Goal: Information Seeking & Learning: Learn about a topic

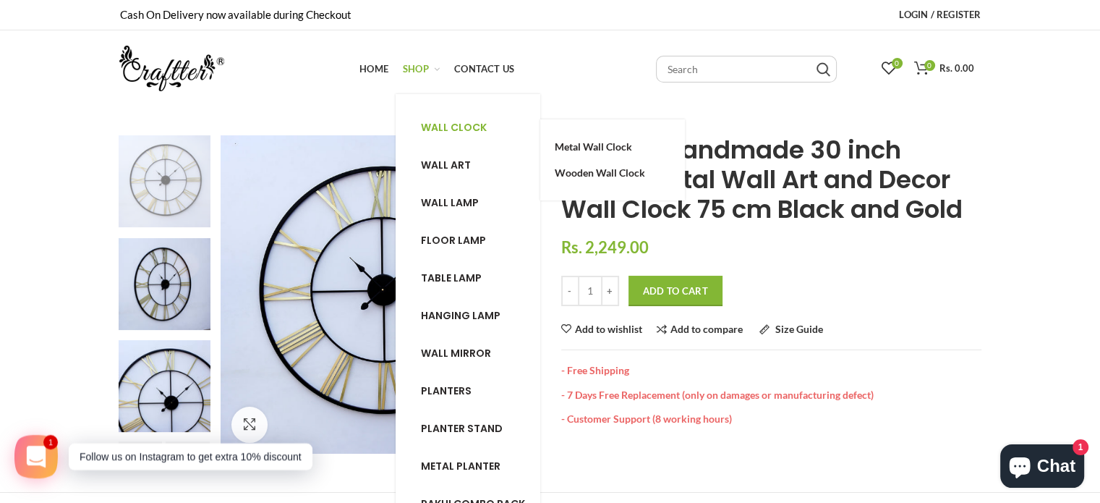
click at [469, 124] on span "Wall clock" at bounding box center [454, 127] width 66 height 14
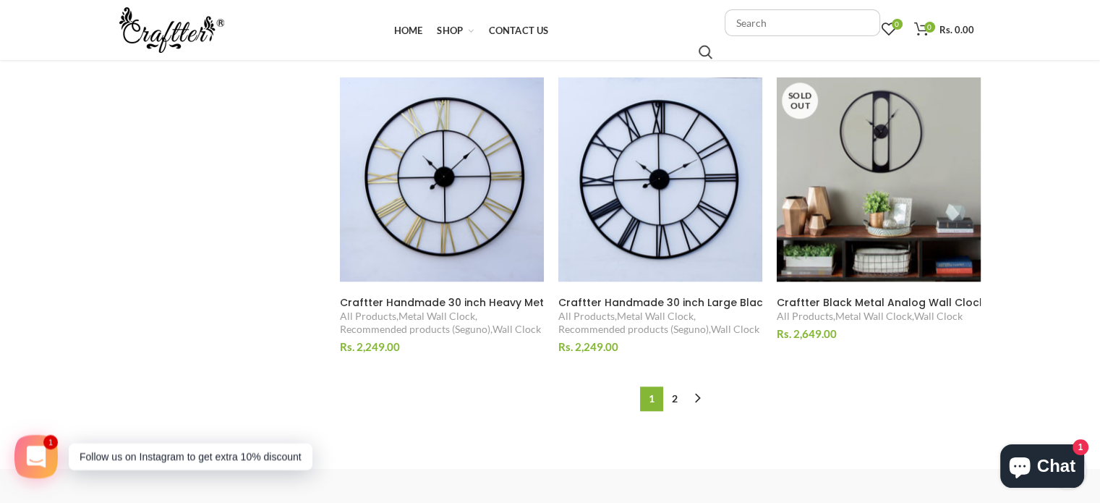
scroll to position [1469, 0]
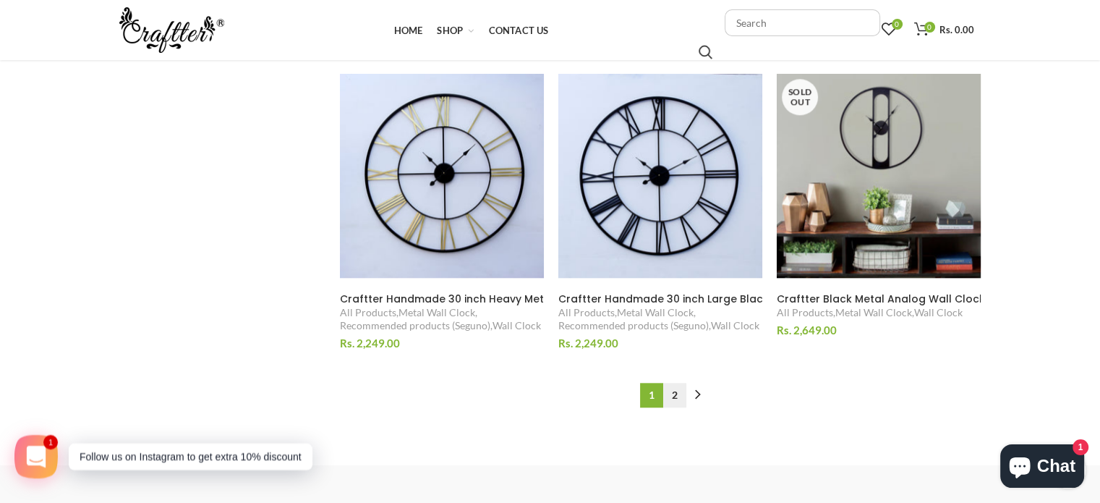
click at [674, 387] on link "2" at bounding box center [674, 395] width 23 height 25
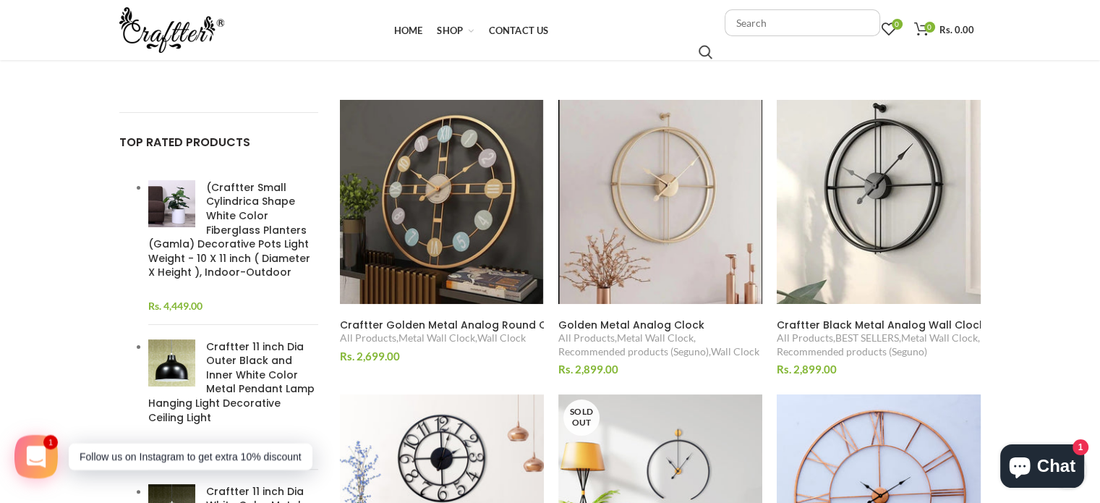
scroll to position [242, 0]
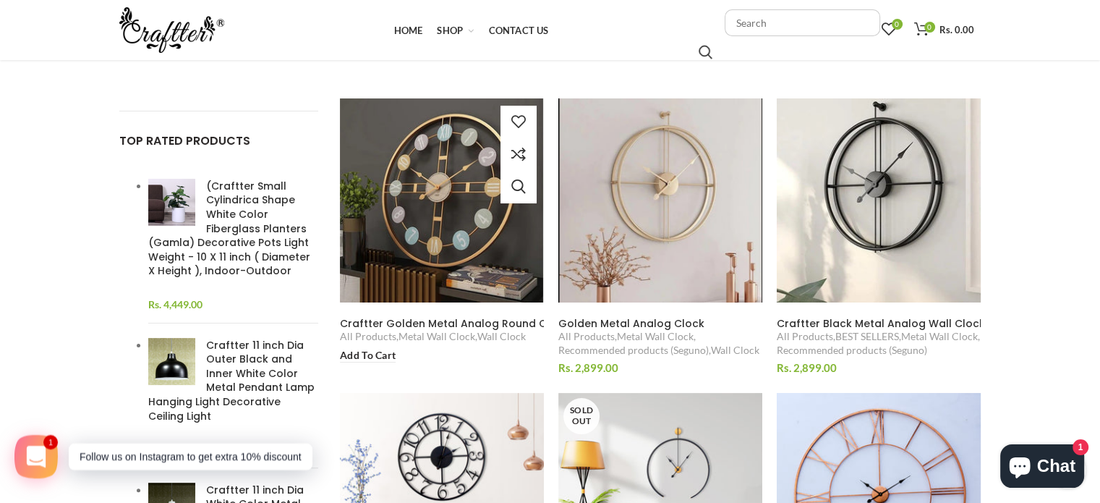
click at [461, 317] on span "Craftter Golden Metal Analog Round Clock" at bounding box center [454, 323] width 229 height 14
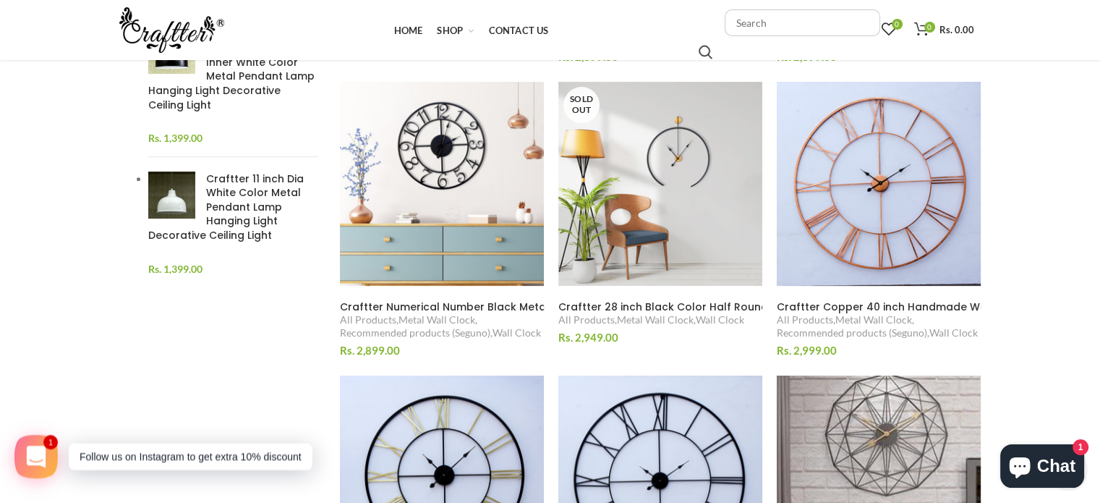
scroll to position [550, 0]
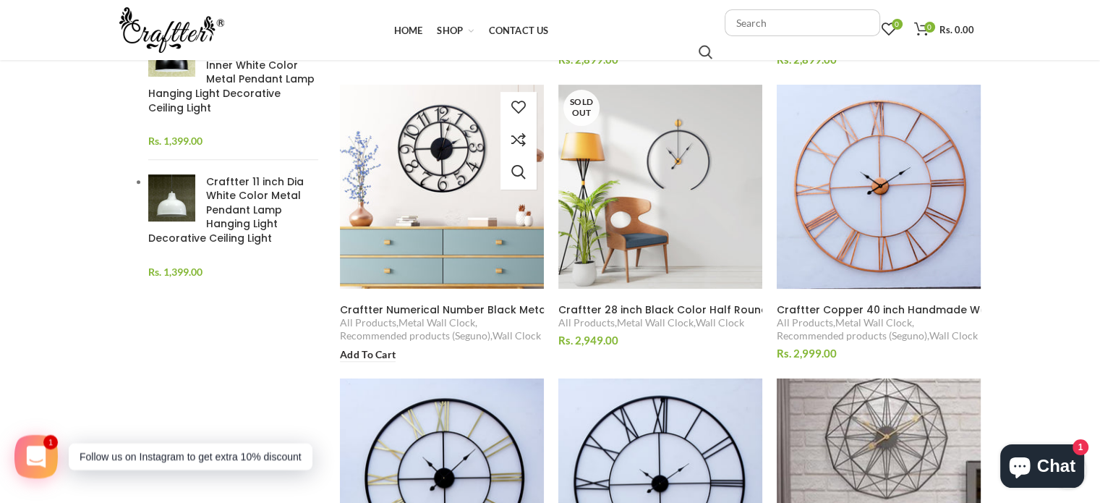
click at [432, 304] on span "Craftter Numerical Number Black Metal Wall Clock, Metal Wall Clock for Living R…" at bounding box center [820, 309] width 960 height 14
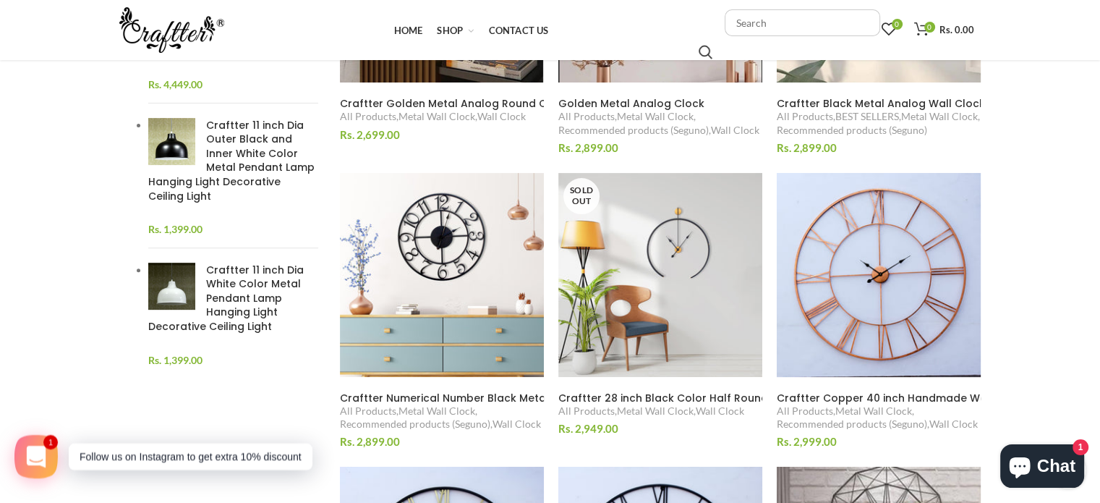
scroll to position [0, 0]
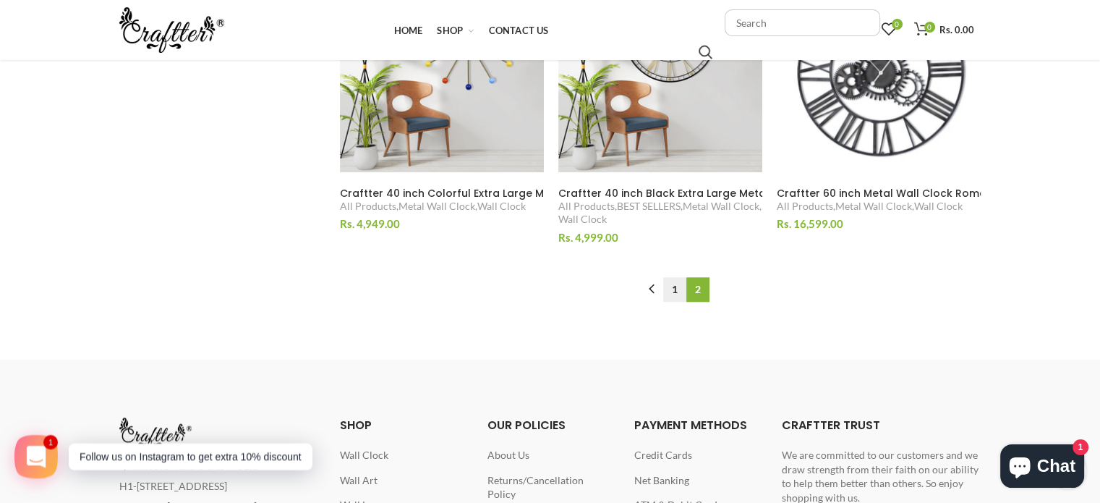
click at [678, 293] on link "1" at bounding box center [674, 289] width 23 height 25
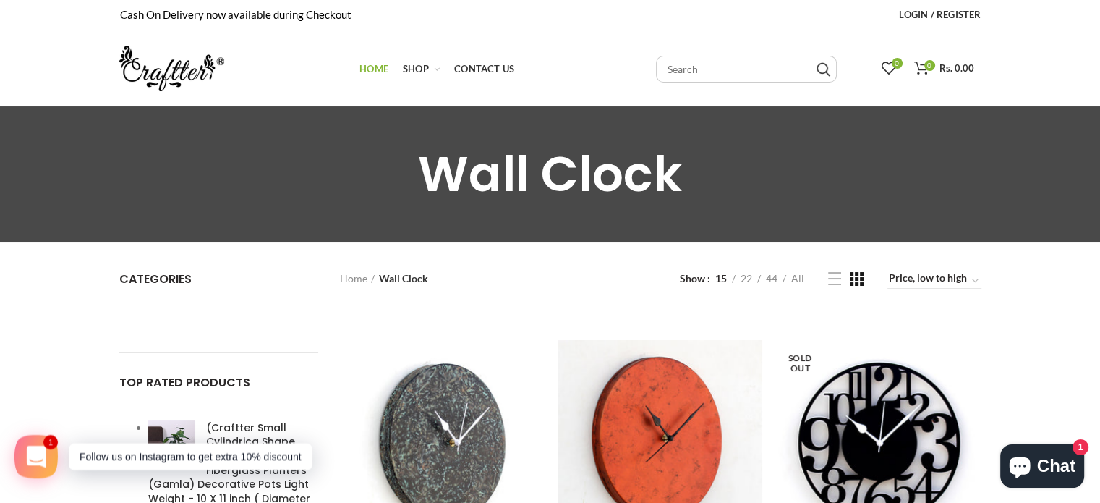
click at [380, 69] on span "Home" at bounding box center [373, 69] width 29 height 12
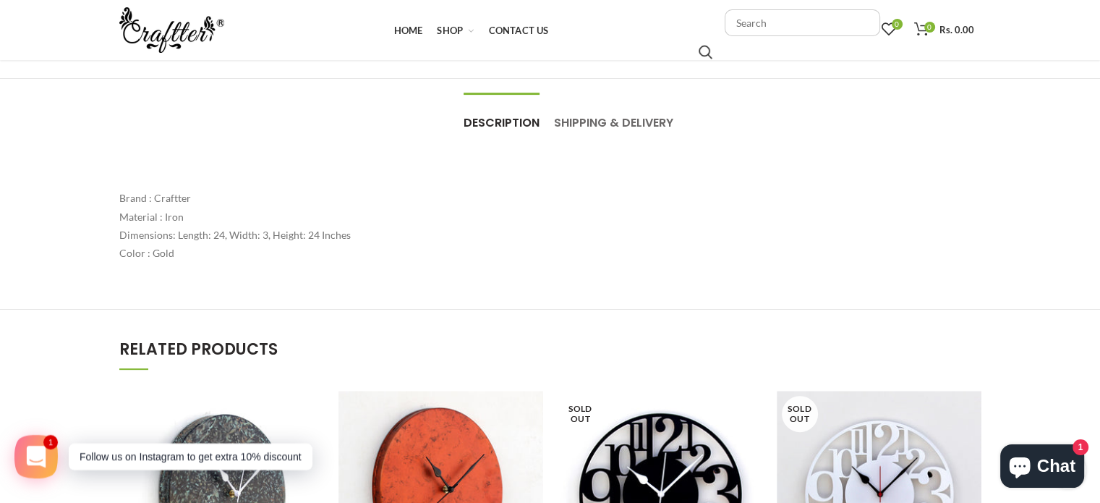
scroll to position [440, 0]
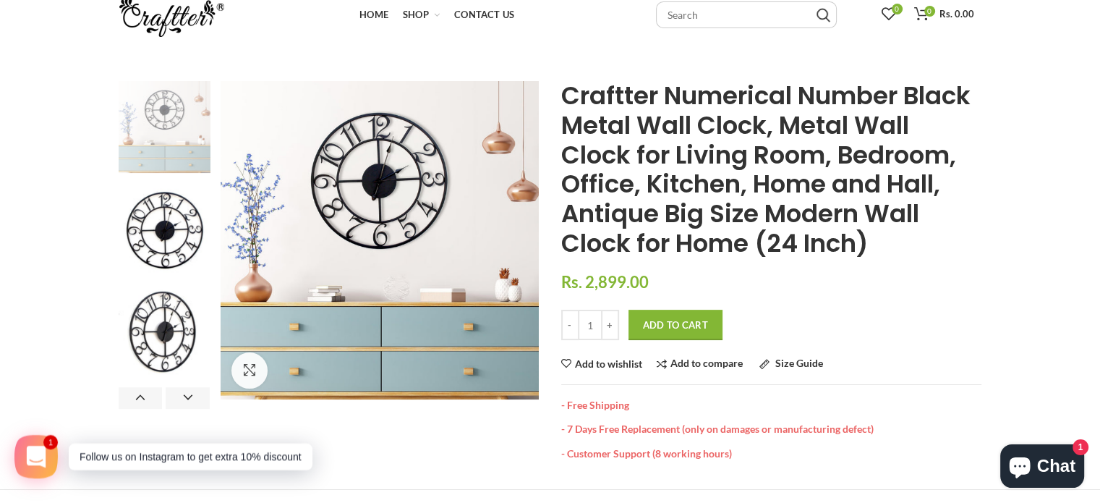
scroll to position [58, 0]
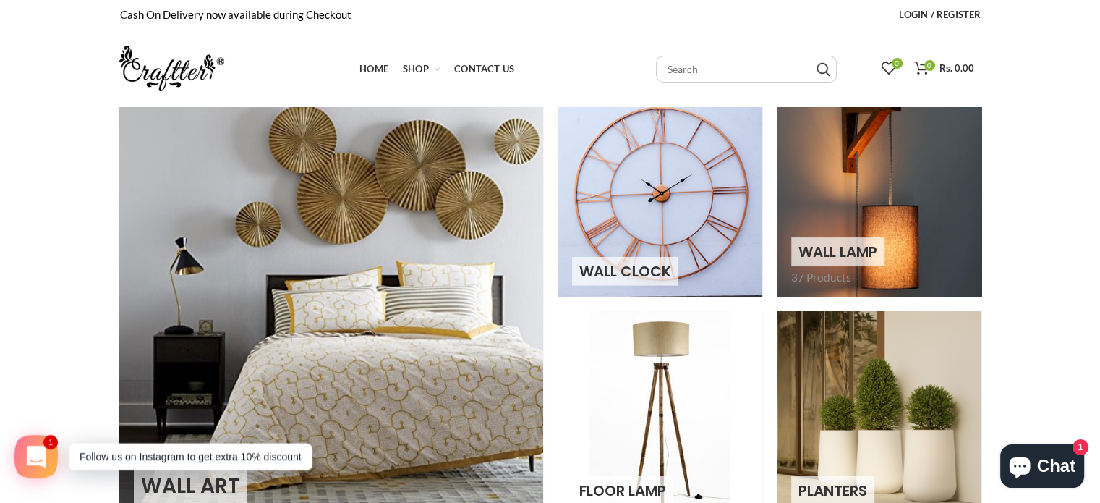
click at [871, 235] on link at bounding box center [879, 194] width 205 height 205
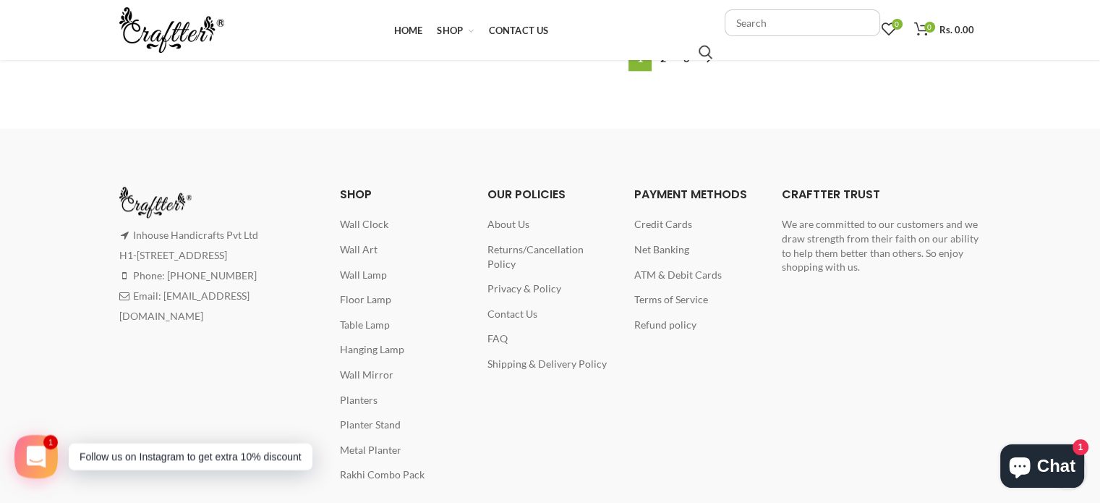
scroll to position [1809, 0]
